Goal: Submit feedback/report problem: Submit feedback/report problem

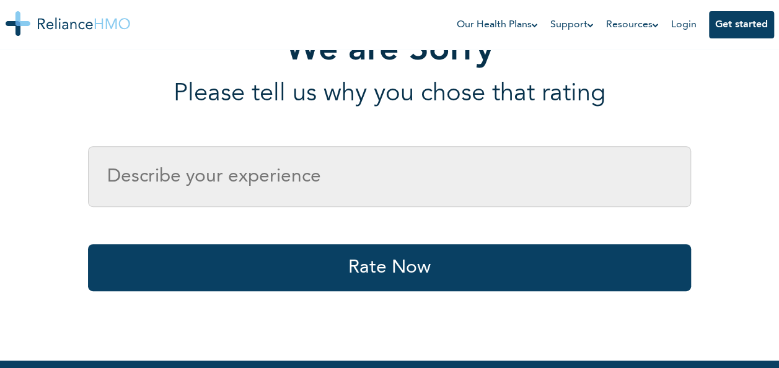
scroll to position [239, 0]
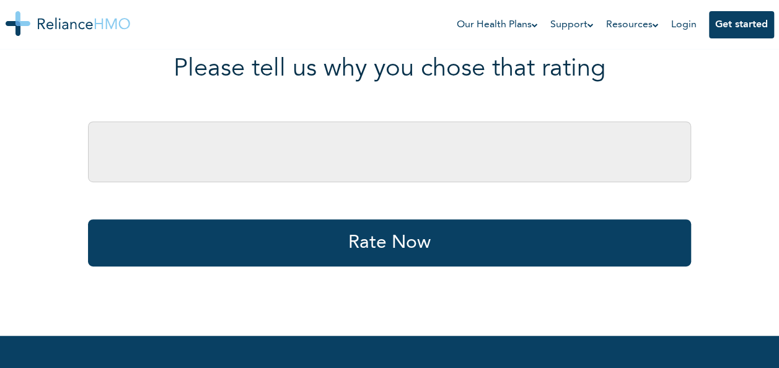
click at [339, 173] on input "text" at bounding box center [389, 151] width 603 height 61
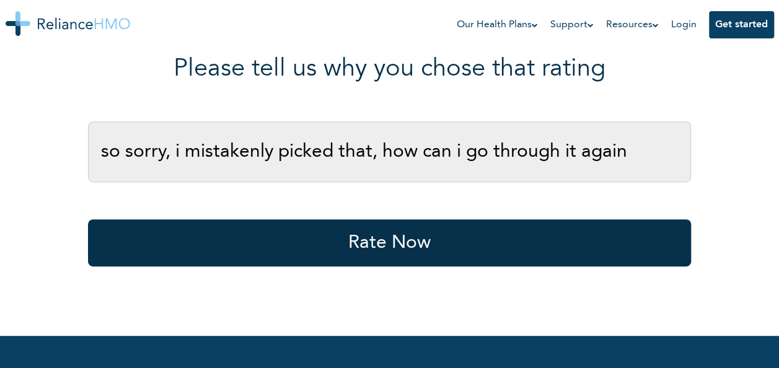
type input "so sorry, i mistakenly picked that, how can i go through it again"
click at [400, 238] on button "Rate Now" at bounding box center [389, 242] width 603 height 47
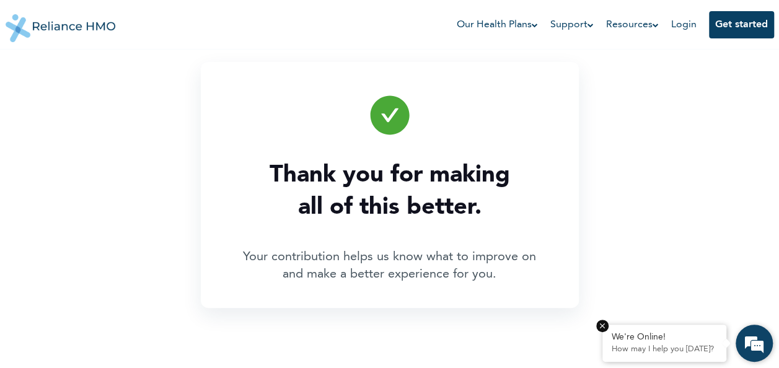
click at [669, 340] on div "We're Online!" at bounding box center [664, 337] width 105 height 11
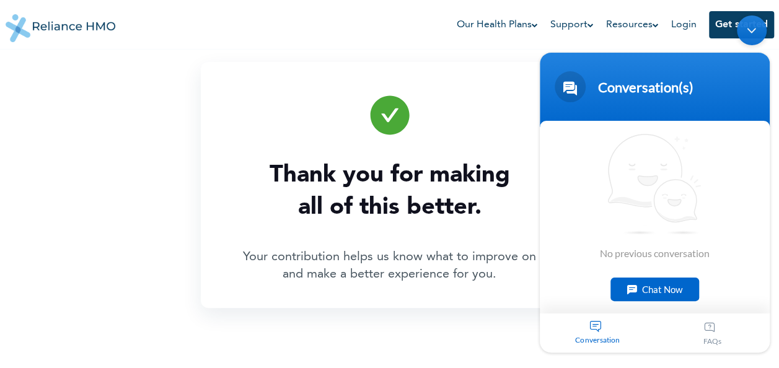
click at [642, 289] on div "Chat Now" at bounding box center [654, 289] width 89 height 24
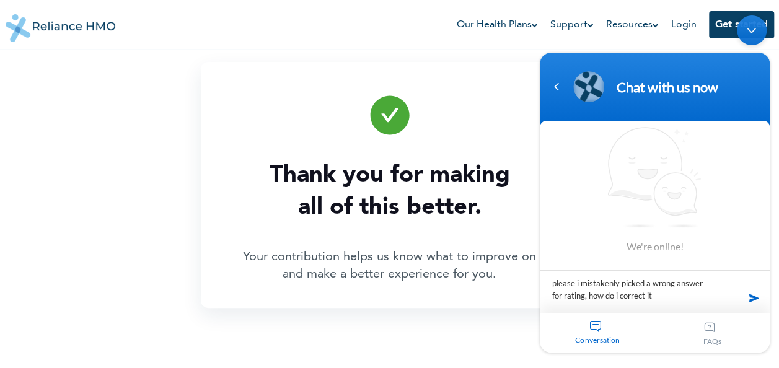
type textarea "please i mistakenly picked a wrong answer for rating, how do i correct it"
click at [752, 297] on span at bounding box center [754, 297] width 19 height 19
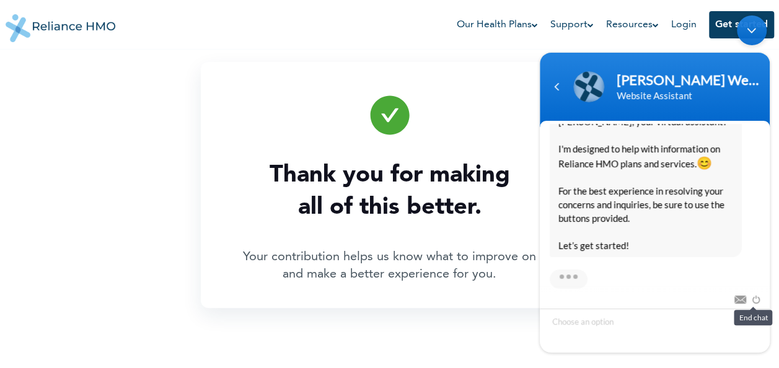
scroll to position [282, 0]
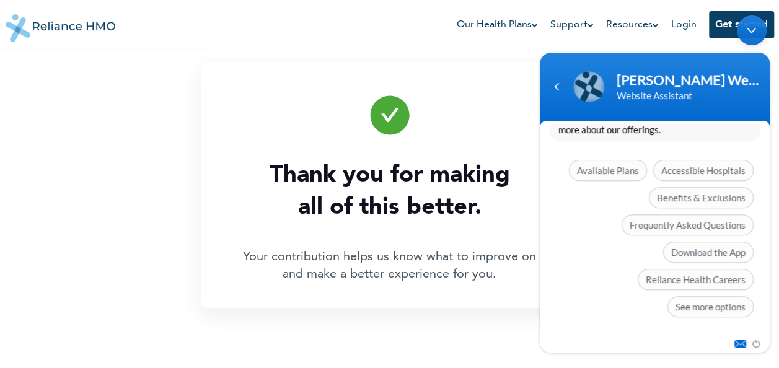
click at [744, 340] on span at bounding box center [737, 341] width 18 height 11
click at [511, 121] on div "Thank you for making all of this better. Your contribution helps us know what t…" at bounding box center [390, 185] width 378 height 246
click at [470, 61] on div "Thank you for making all of this better. Your contribution helps us know what t…" at bounding box center [390, 185] width 768 height 370
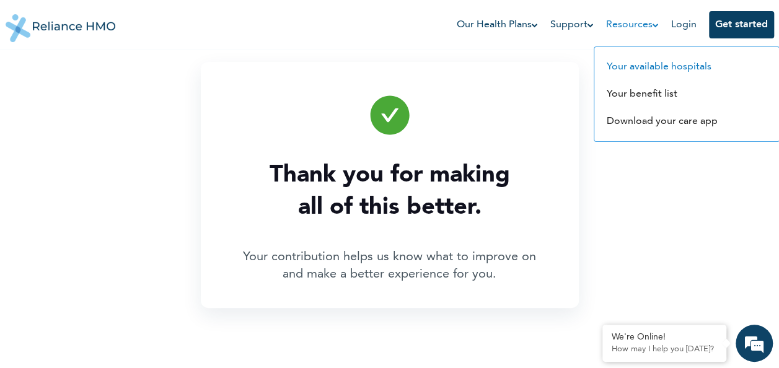
scroll to position [270, 0]
